Goal: Contribute content: Add original content to the website for others to see

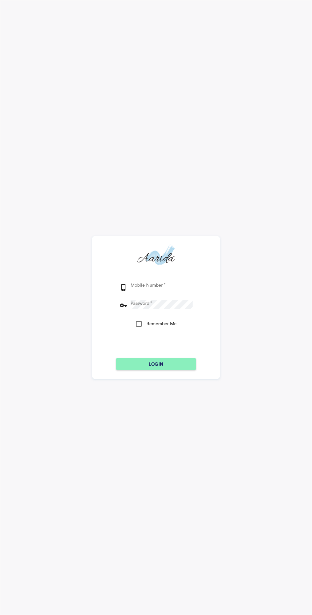
click at [169, 285] on input "Mobile Number" at bounding box center [161, 286] width 63 height 10
type input "9164890976"
click at [116, 358] on button "LOGIN" at bounding box center [156, 363] width 80 height 11
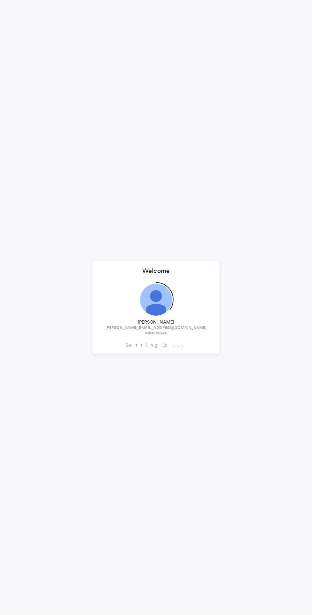
click at [140, 320] on section "Aditya Nandan [EMAIL_ADDRESS][DOMAIN_NAME] 9164890976" at bounding box center [155, 308] width 111 height 66
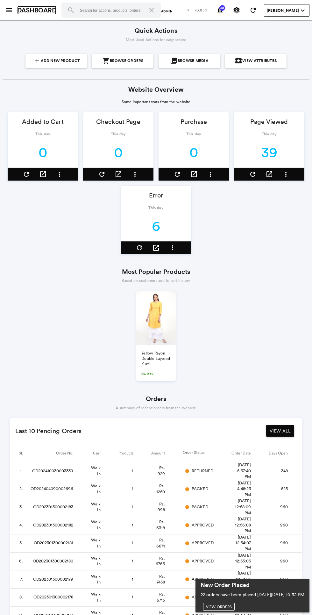
click at [22, 9] on link "DASHBOARD" at bounding box center [36, 10] width 39 height 9
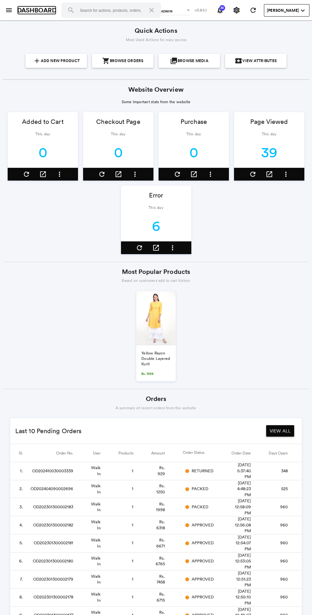
click at [18, 13] on link "DASHBOARD" at bounding box center [36, 10] width 39 height 9
click at [20, 10] on link "DASHBOARD" at bounding box center [36, 10] width 39 height 9
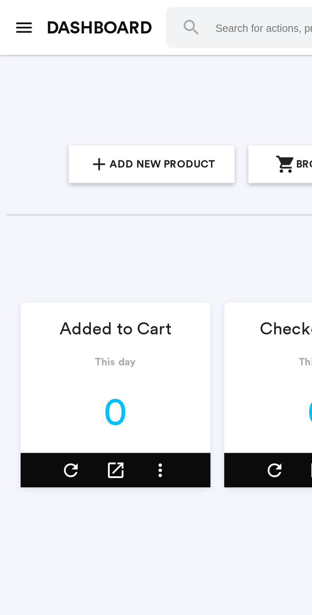
click at [10, 11] on md-icon "menu" at bounding box center [9, 10] width 8 height 8
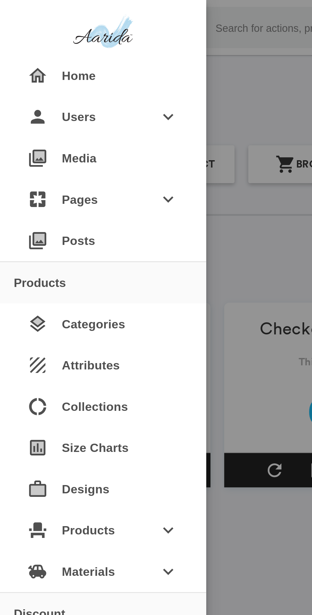
click at [51, 60] on div "photo_library Media" at bounding box center [38, 58] width 66 height 15
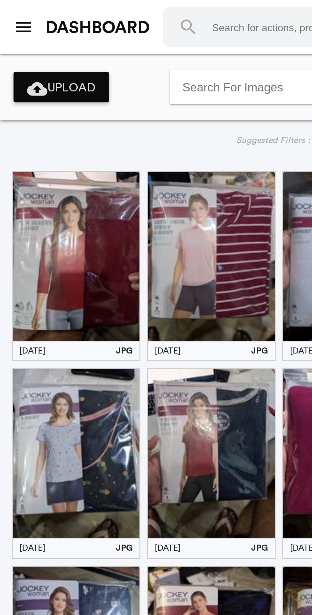
click at [31, 36] on button "cloud_upload Upload" at bounding box center [23, 32] width 36 height 11
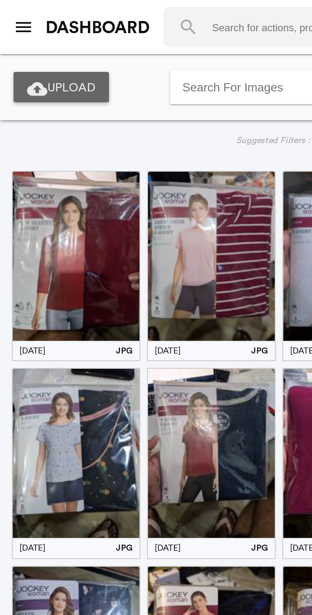
click at [28, 32] on span "Upload" at bounding box center [27, 33] width 18 height 6
click at [35, 35] on span "Upload" at bounding box center [27, 33] width 18 height 6
type input "C:\fakepath\1000059815.jpg"
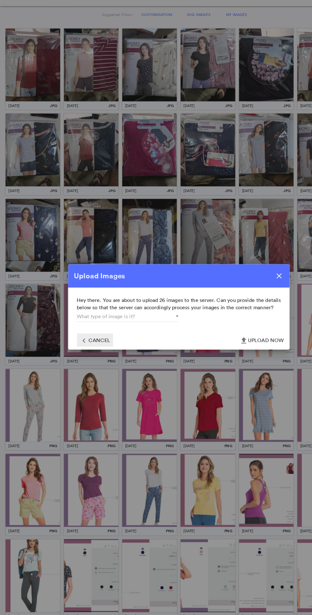
click at [230, 338] on button "file_upload Upload Now" at bounding box center [228, 336] width 44 height 11
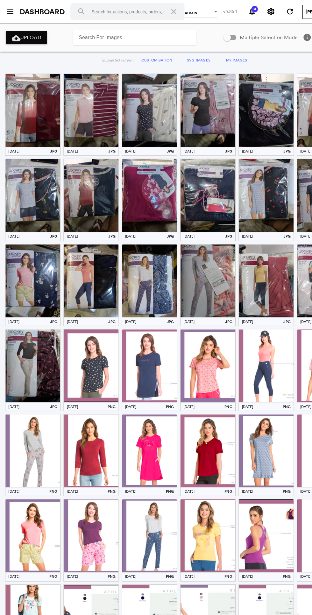
click at [29, 33] on span "Upload" at bounding box center [27, 33] width 18 height 6
type input "C:\fakepath\1000059815.jpg"
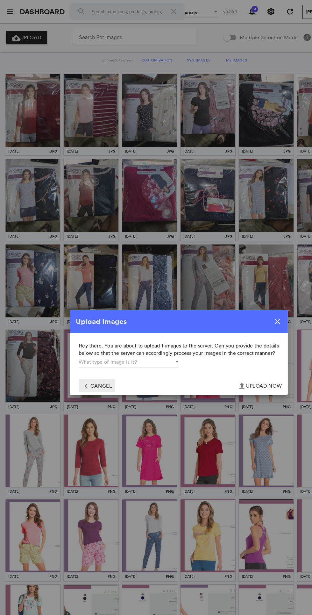
click at [228, 336] on button "file_upload Upload Now" at bounding box center [227, 336] width 44 height 11
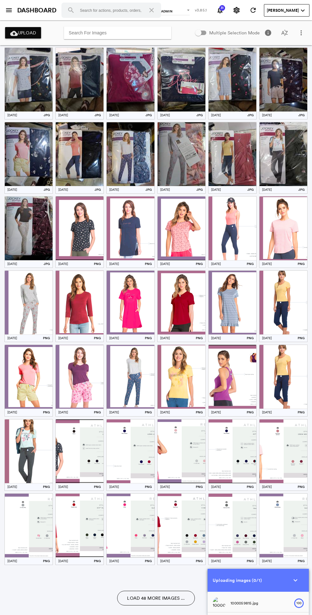
scroll to position [94, 0]
